Goal: Task Accomplishment & Management: Use online tool/utility

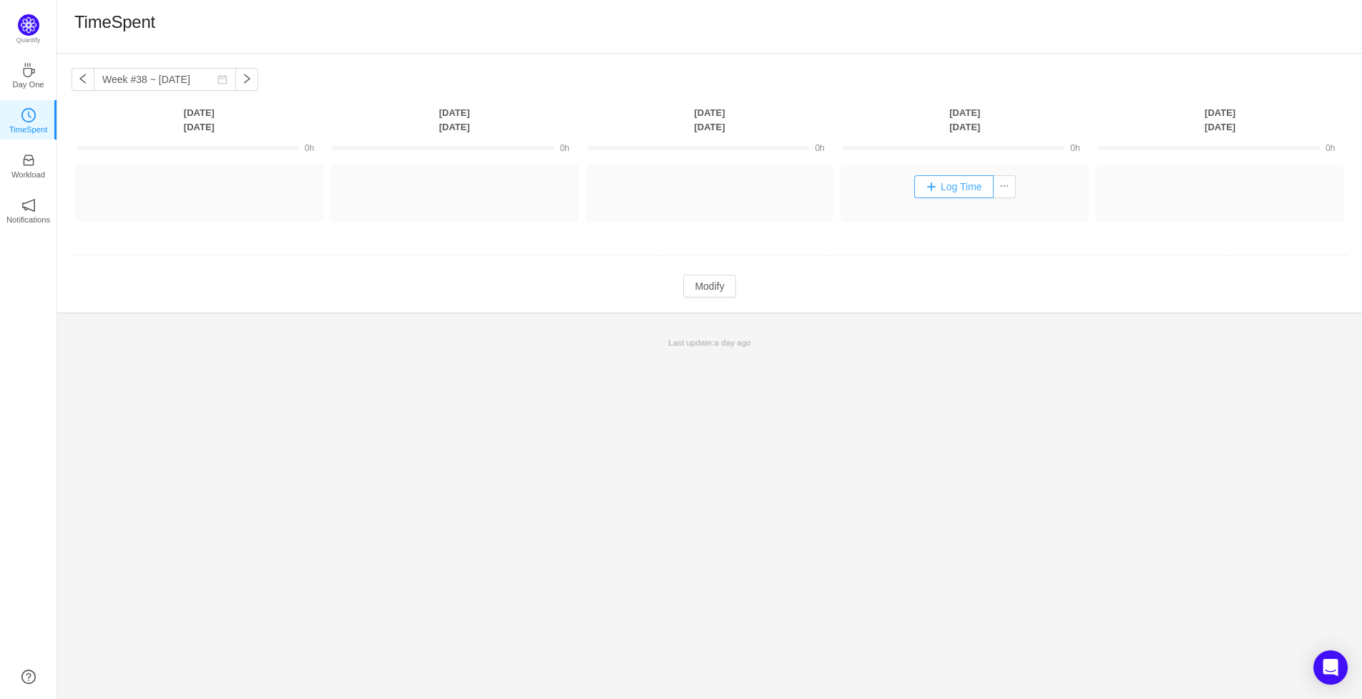
click at [947, 189] on button "Log Time" at bounding box center [953, 186] width 79 height 23
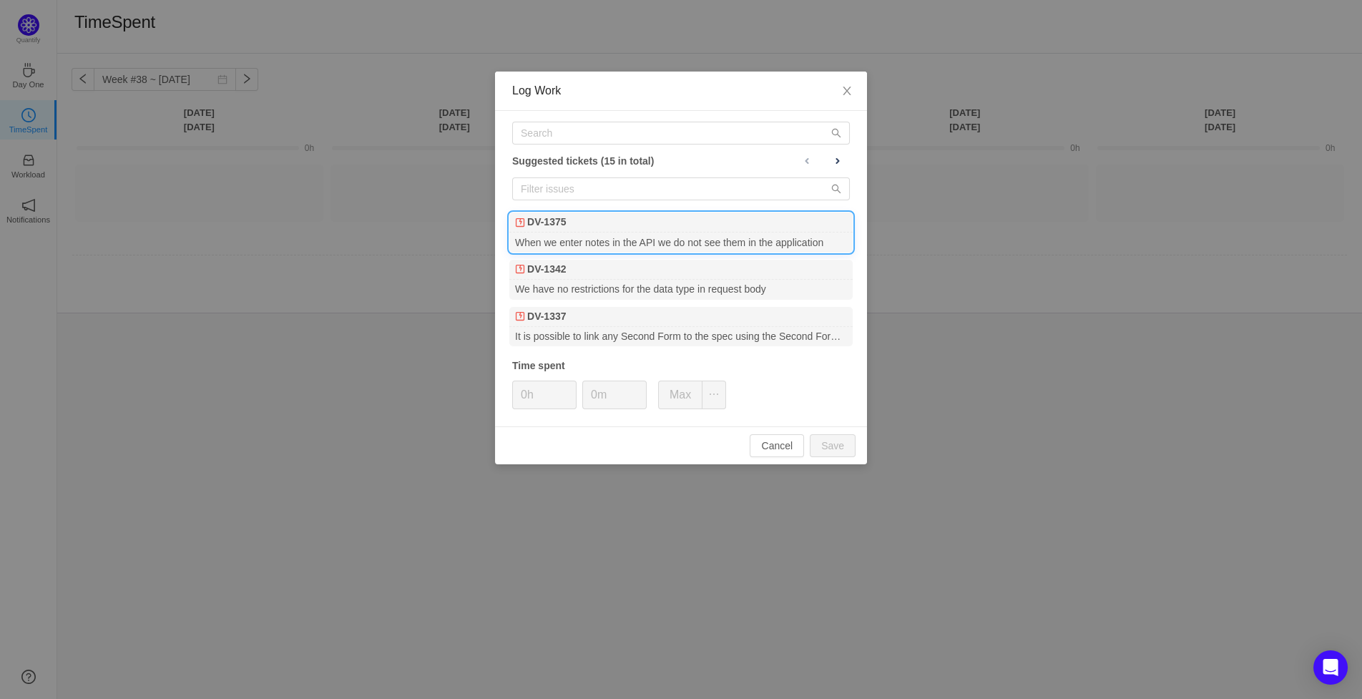
click at [671, 244] on div "When we enter notes in the API we do not see them in the application" at bounding box center [680, 242] width 343 height 19
click at [831, 447] on button "Save" at bounding box center [833, 445] width 46 height 23
type input "0h"
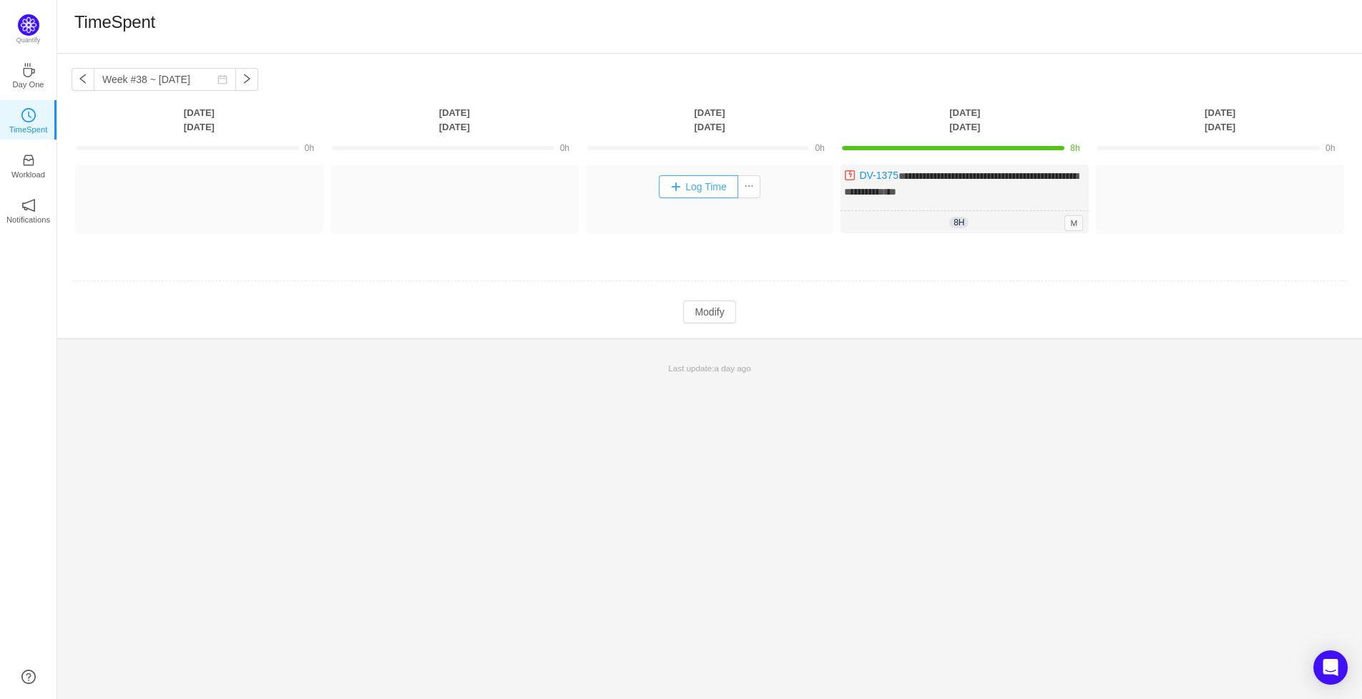
click at [700, 187] on button "Log Time" at bounding box center [698, 186] width 79 height 23
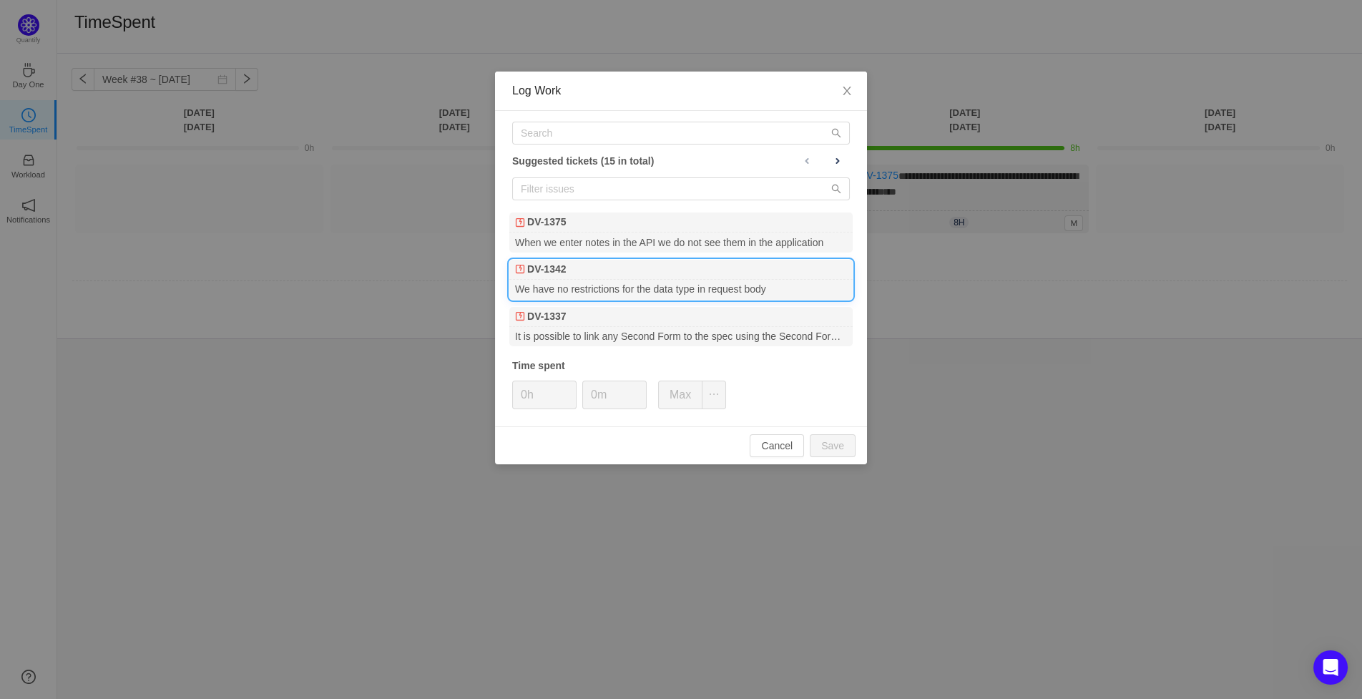
click at [621, 275] on div "DV-1342" at bounding box center [680, 270] width 343 height 20
click at [824, 441] on button "Save" at bounding box center [833, 445] width 46 height 23
type input "0h"
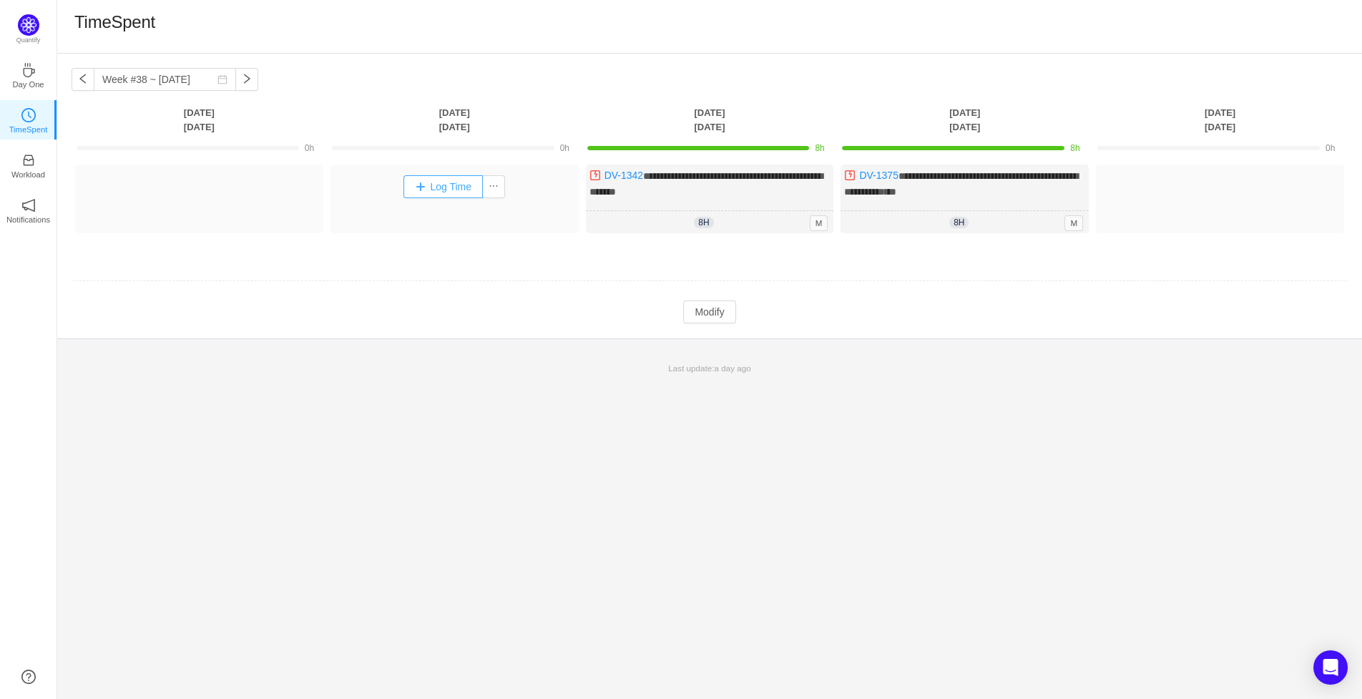
click at [434, 184] on button "Log Time" at bounding box center [443, 186] width 79 height 23
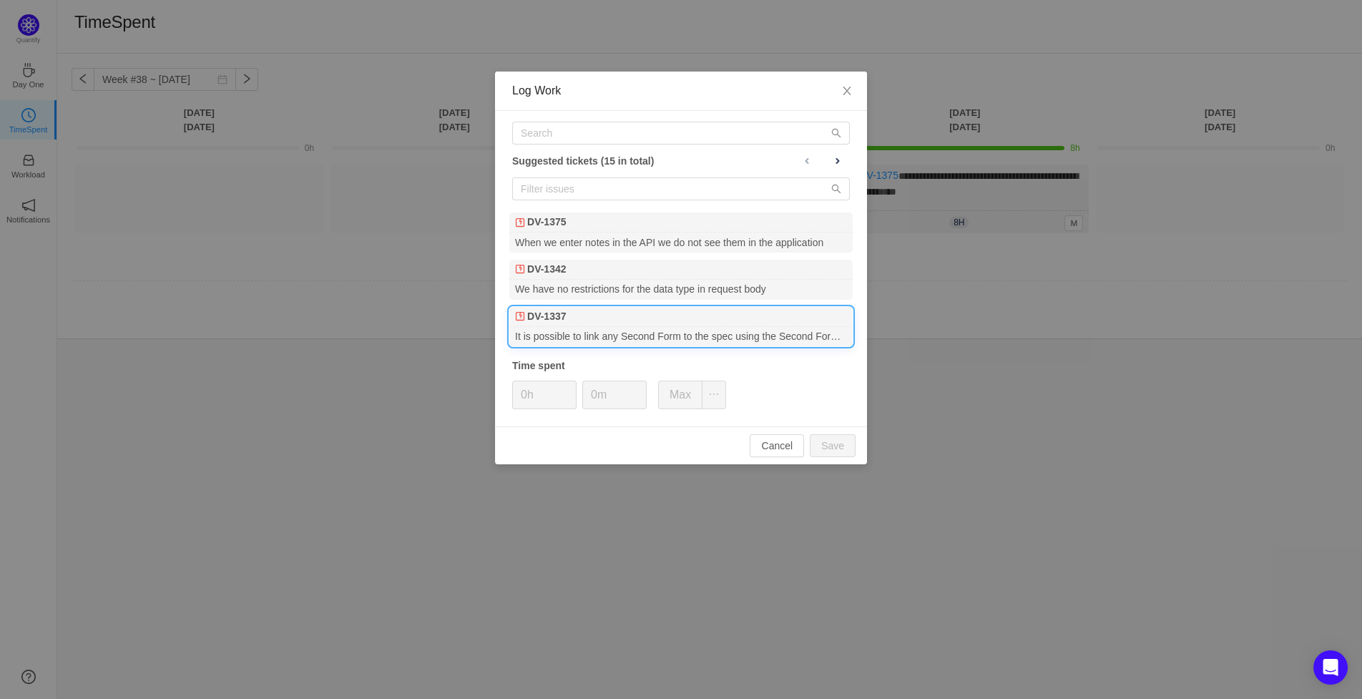
click at [564, 322] on b "DV-1337" at bounding box center [546, 316] width 39 height 15
click at [826, 441] on button "Save" at bounding box center [833, 445] width 46 height 23
type input "0h"
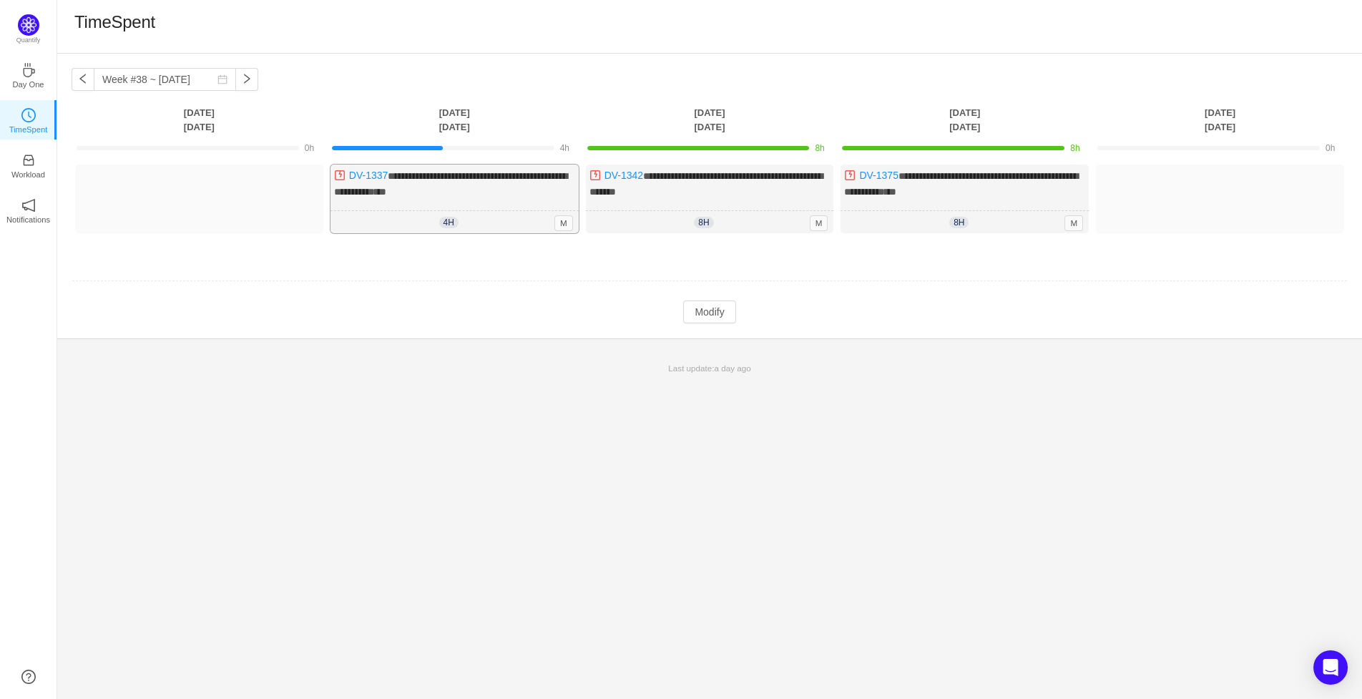
click at [417, 200] on div "**********" at bounding box center [455, 199] width 248 height 69
click at [695, 308] on button "Modify" at bounding box center [709, 311] width 52 height 23
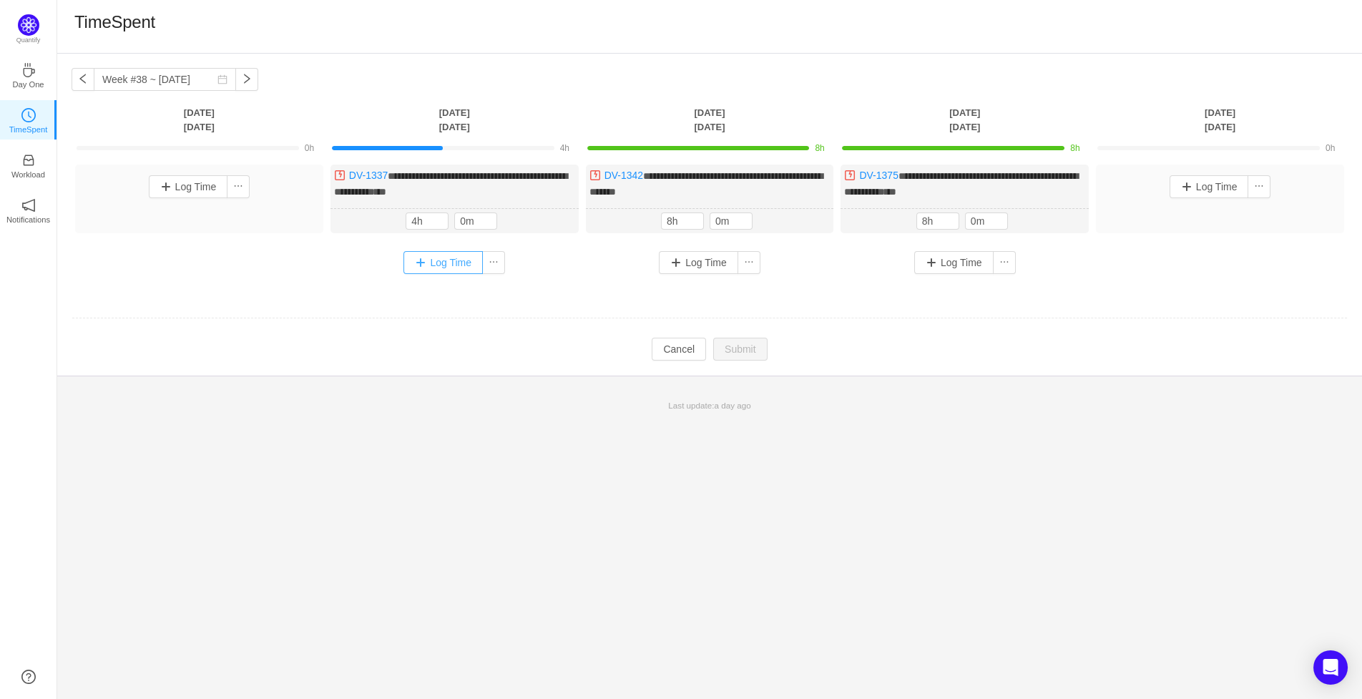
click at [426, 258] on button "Log Time" at bounding box center [443, 262] width 79 height 23
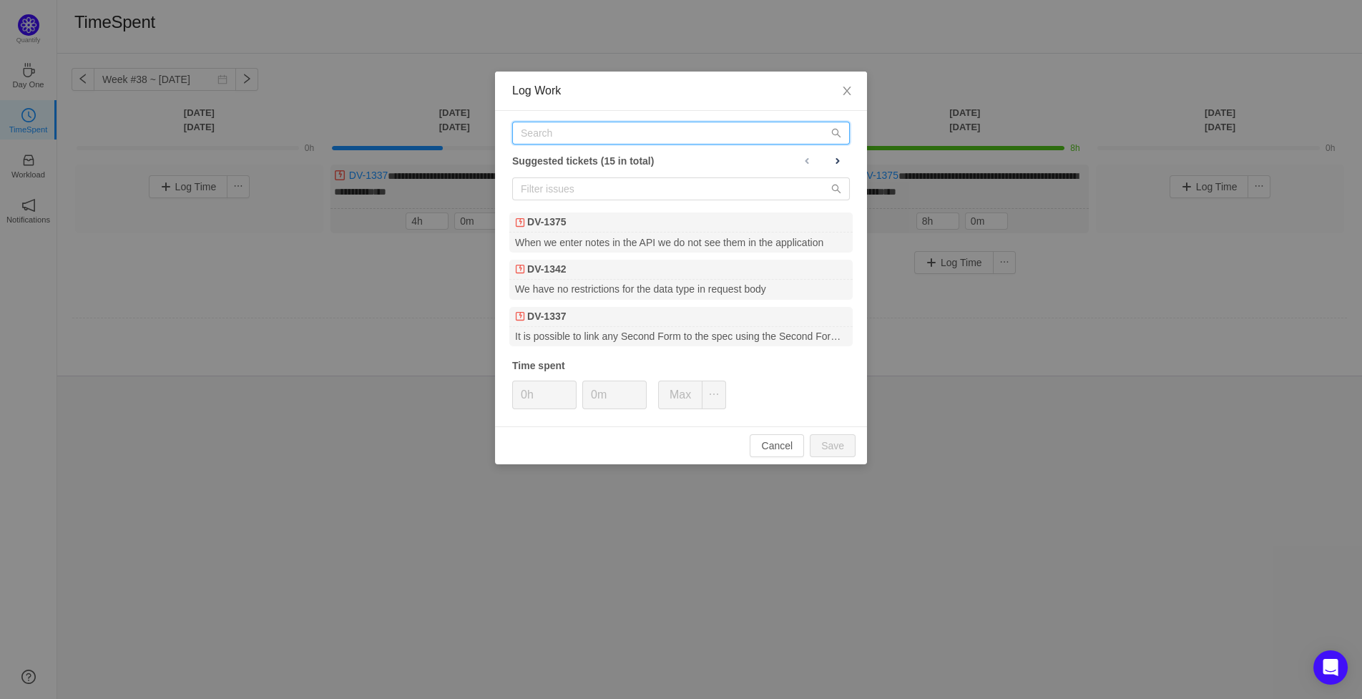
click at [608, 138] on input "text" at bounding box center [681, 133] width 338 height 23
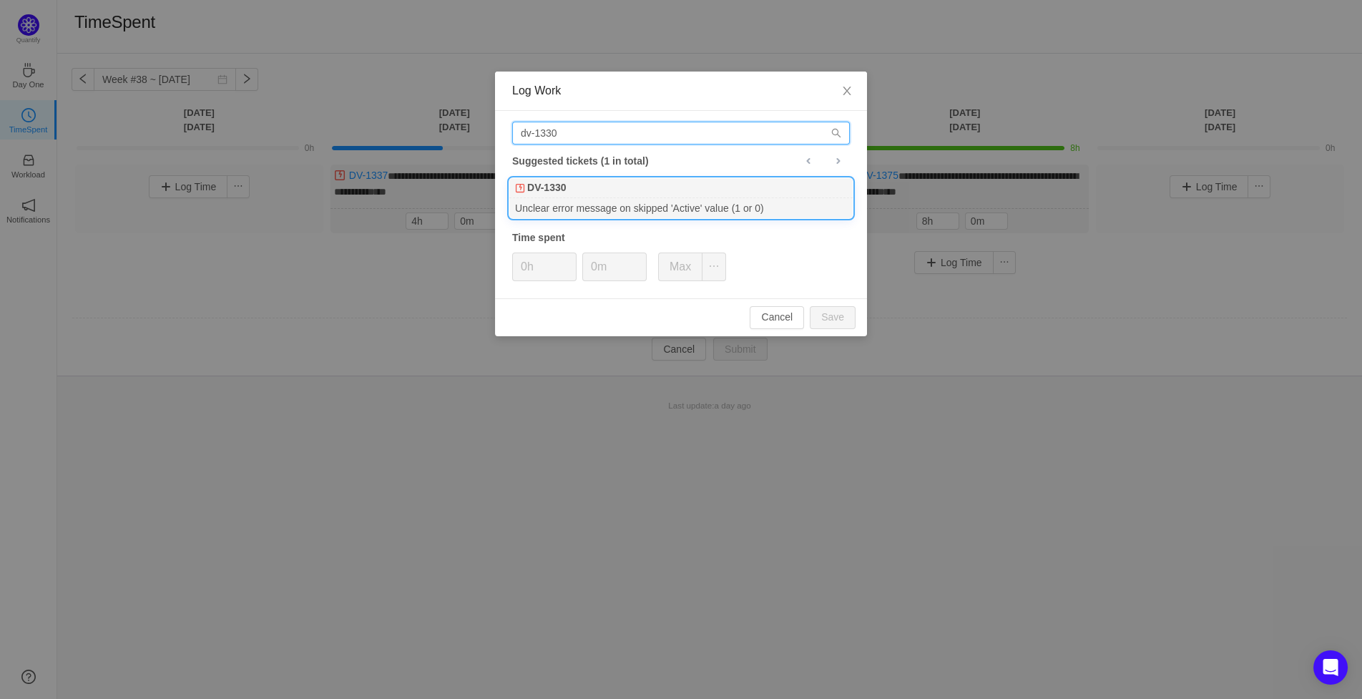
type input "dv-1330"
click at [665, 207] on div "Unclear error message on skipped 'Active' value (1 or 0)" at bounding box center [680, 207] width 343 height 19
click at [821, 314] on button "Save" at bounding box center [833, 317] width 46 height 23
type input "0h"
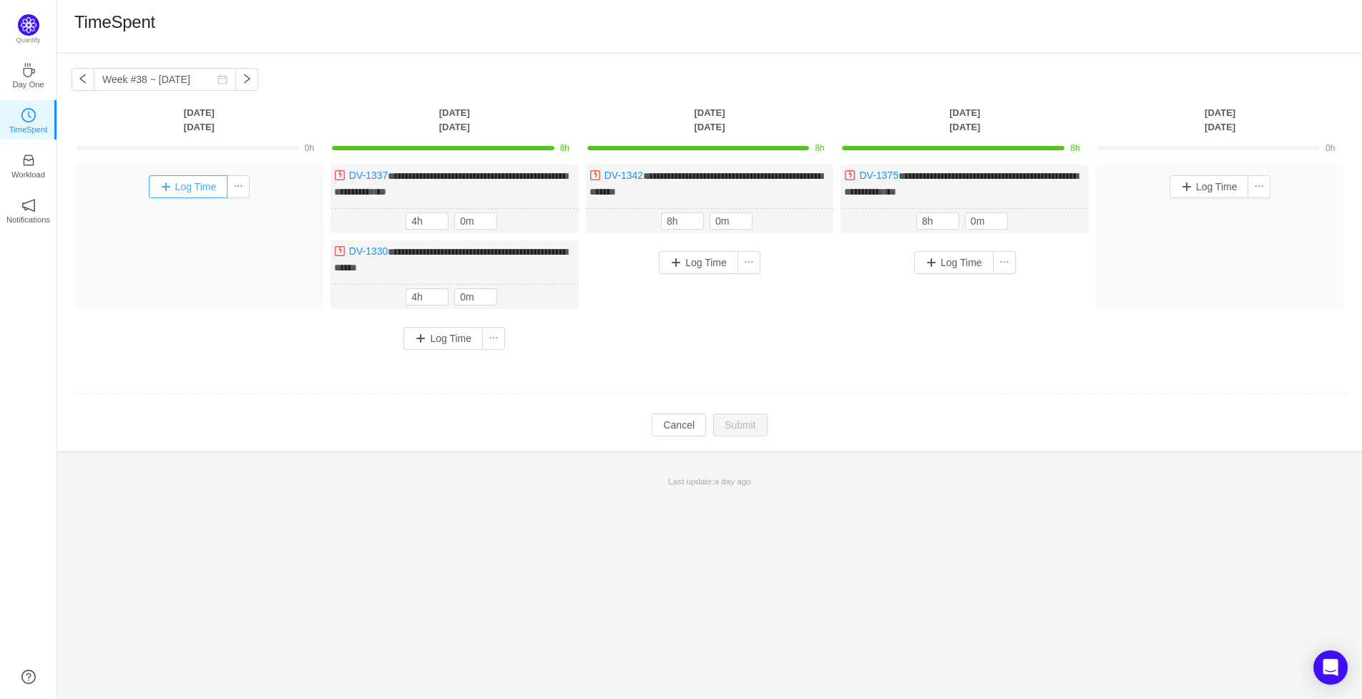
click at [183, 184] on button "Log Time" at bounding box center [188, 186] width 79 height 23
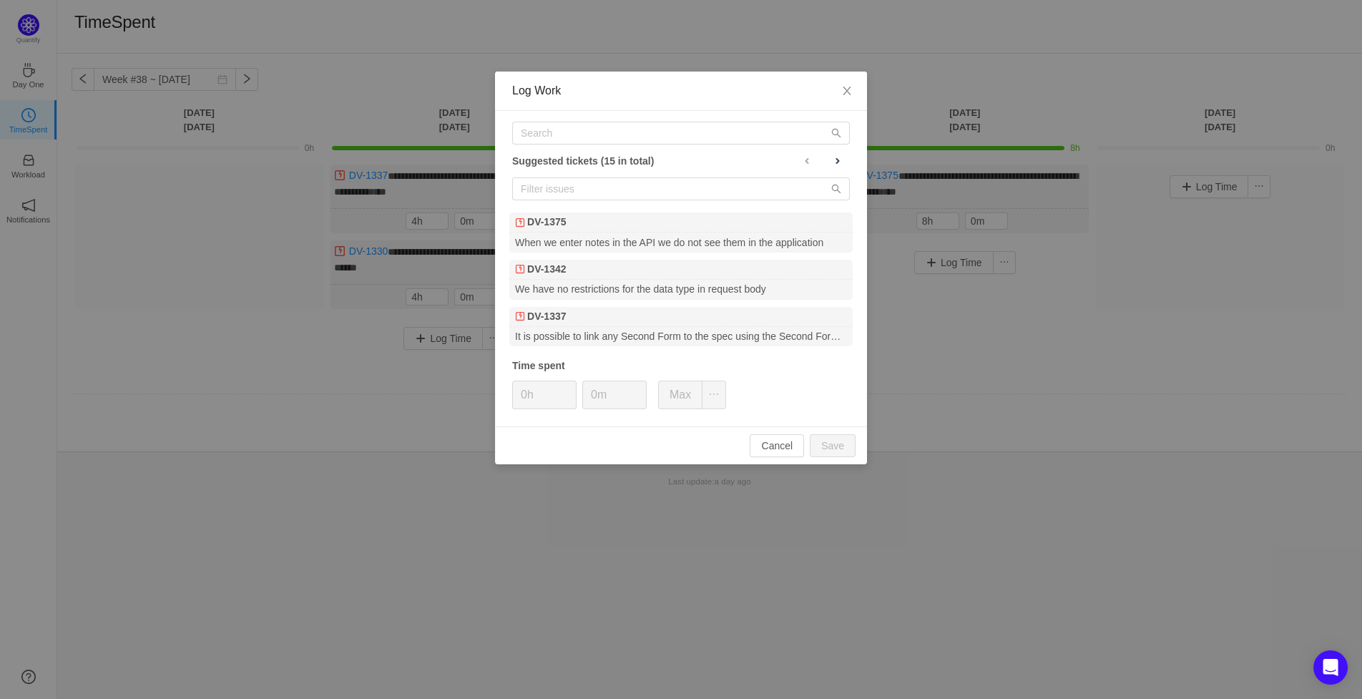
click at [582, 145] on div "Suggested tickets (15 in total) DV-1375 When we enter notes in the API we do no…" at bounding box center [681, 269] width 372 height 316
click at [585, 129] on input "text" at bounding box center [681, 133] width 338 height 23
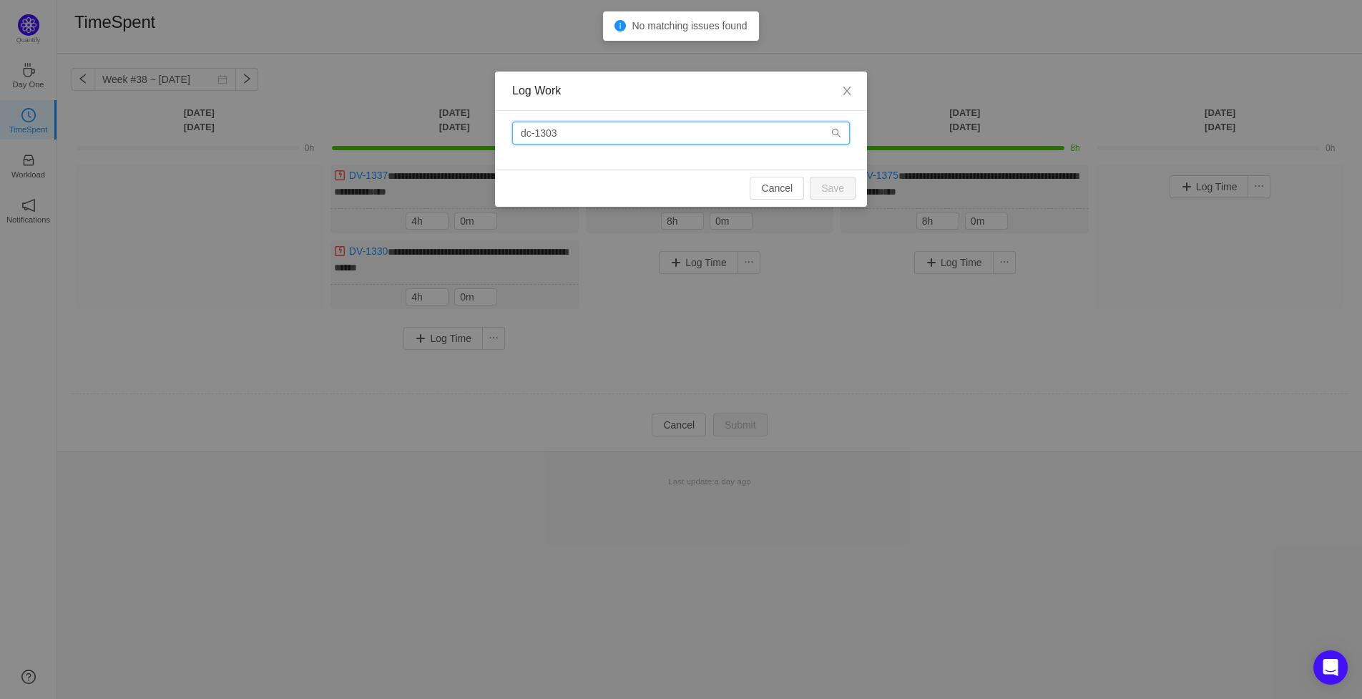
drag, startPoint x: 525, startPoint y: 136, endPoint x: 533, endPoint y: 135, distance: 8.0
click at [533, 135] on input "dc-1303" at bounding box center [681, 133] width 338 height 23
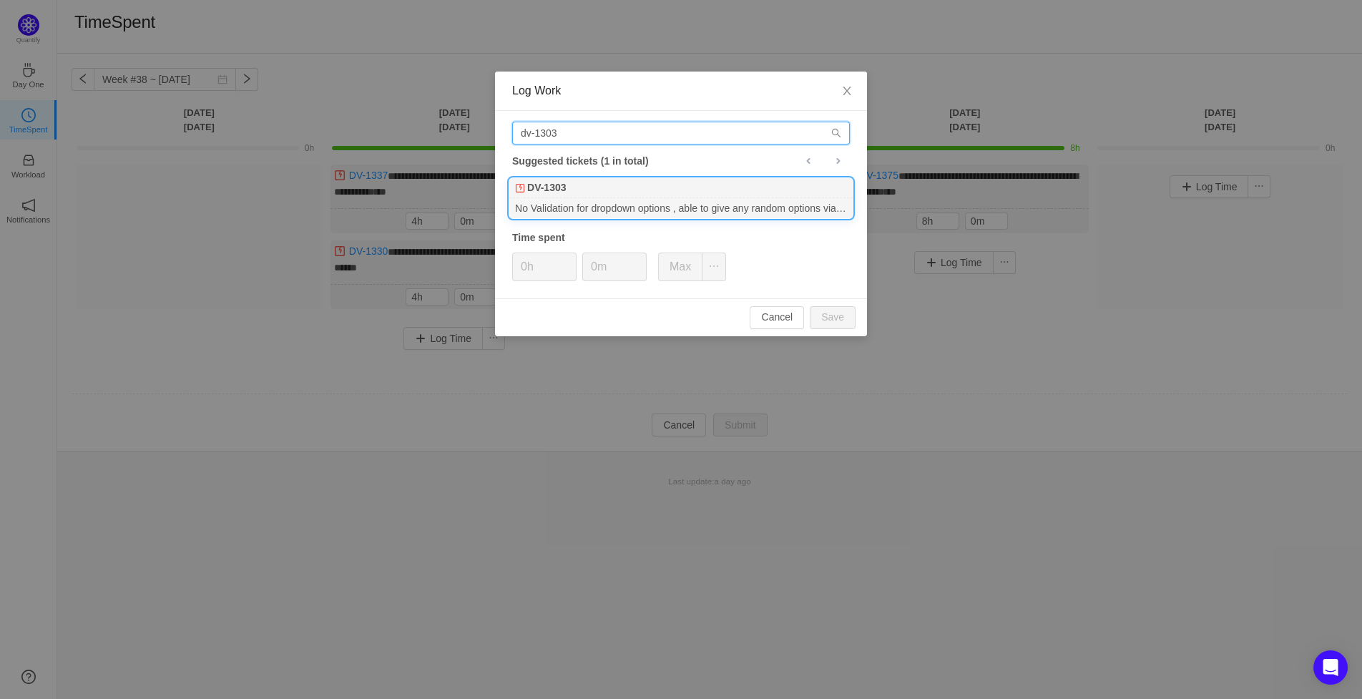
type input "dv-1303"
click at [564, 197] on div "DV-1303" at bounding box center [680, 188] width 343 height 20
click at [826, 316] on button "Save" at bounding box center [833, 317] width 46 height 23
type input "0h"
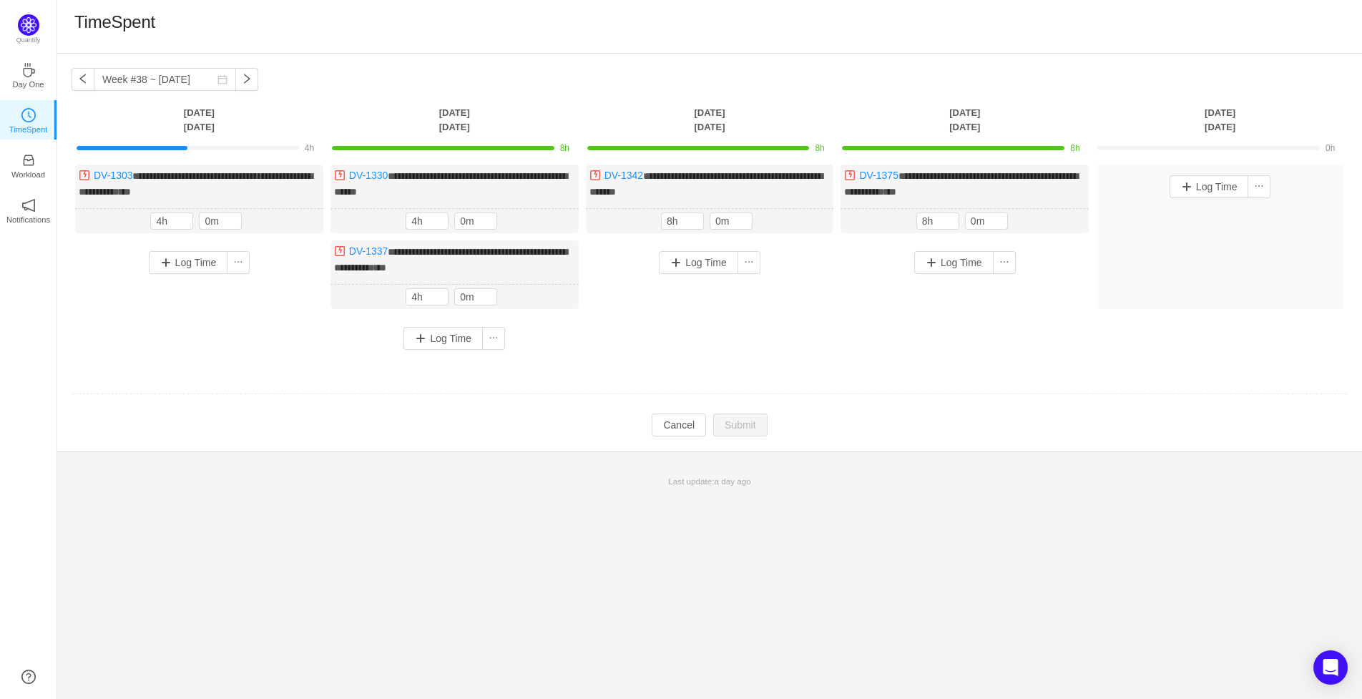
click at [192, 278] on div "Log Time" at bounding box center [199, 262] width 241 height 37
click at [191, 263] on button "Log Time" at bounding box center [188, 262] width 79 height 23
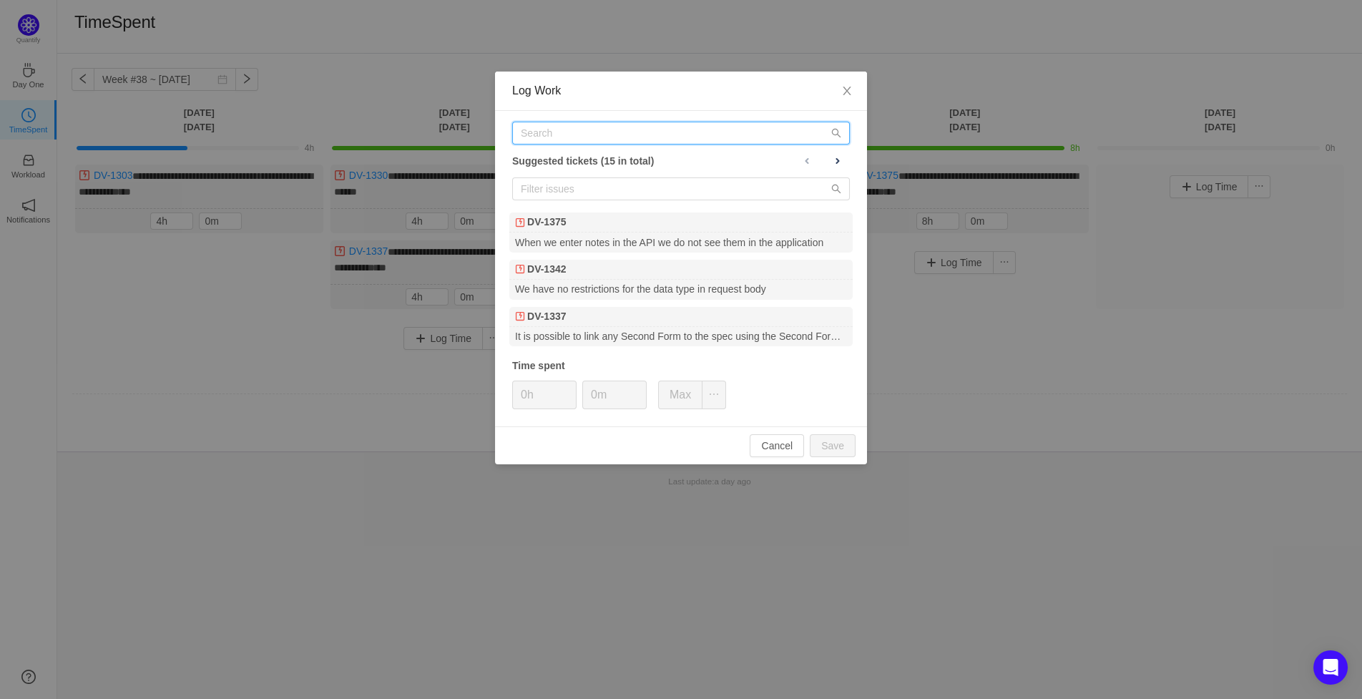
click at [642, 137] on input "text" at bounding box center [681, 133] width 338 height 23
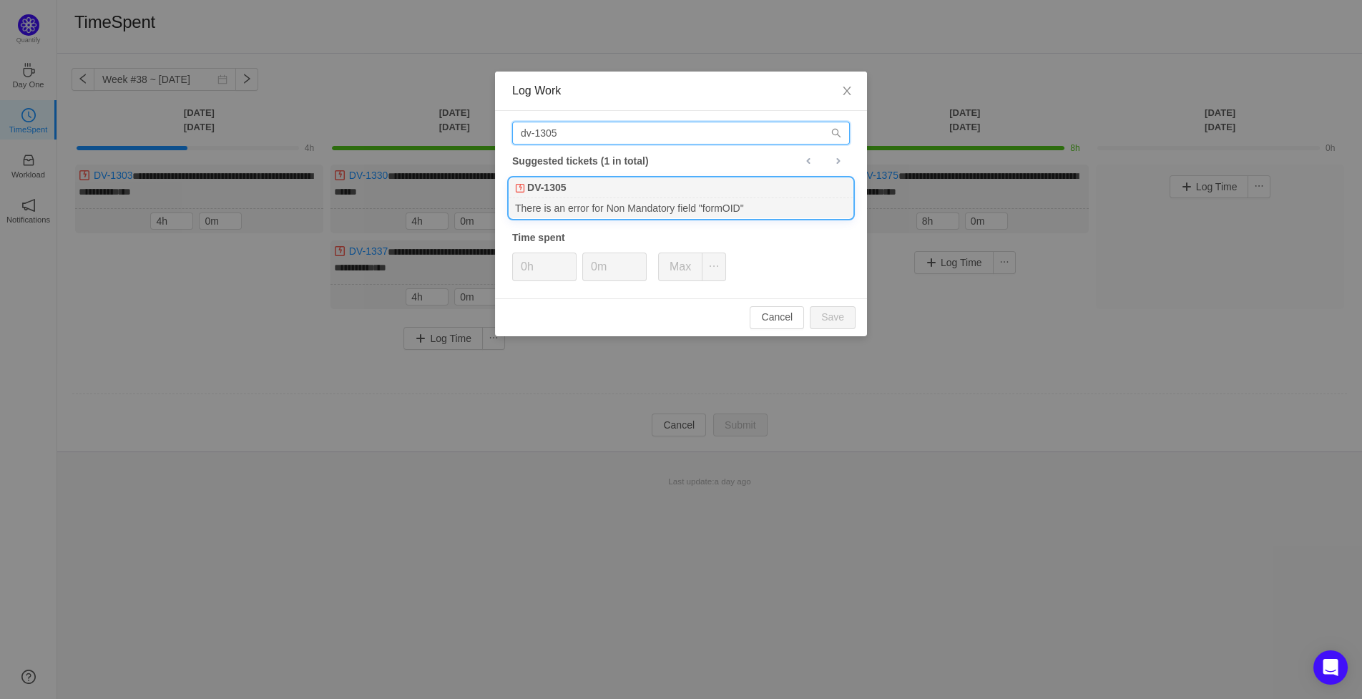
type input "dv-1305"
click at [632, 197] on div "DV-1305" at bounding box center [680, 188] width 343 height 20
click at [828, 324] on button "Save" at bounding box center [833, 317] width 46 height 23
type input "0h"
